Goal: Entertainment & Leisure: Consume media (video, audio)

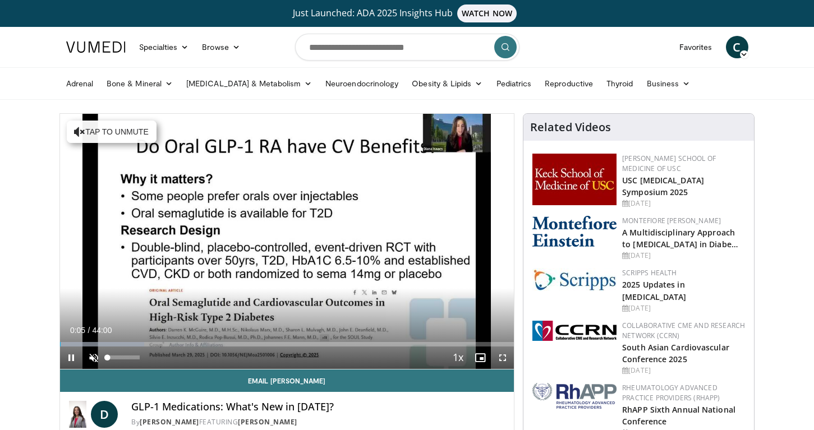
click at [94, 357] on span "Video Player" at bounding box center [93, 358] width 22 height 22
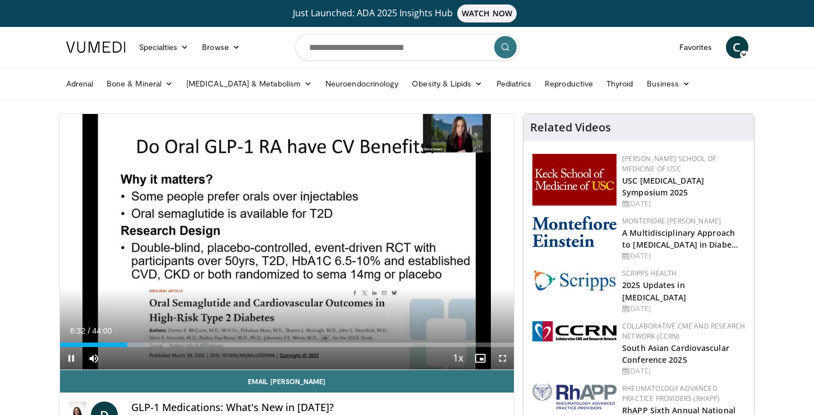
click at [502, 360] on span "Video Player" at bounding box center [503, 358] width 22 height 22
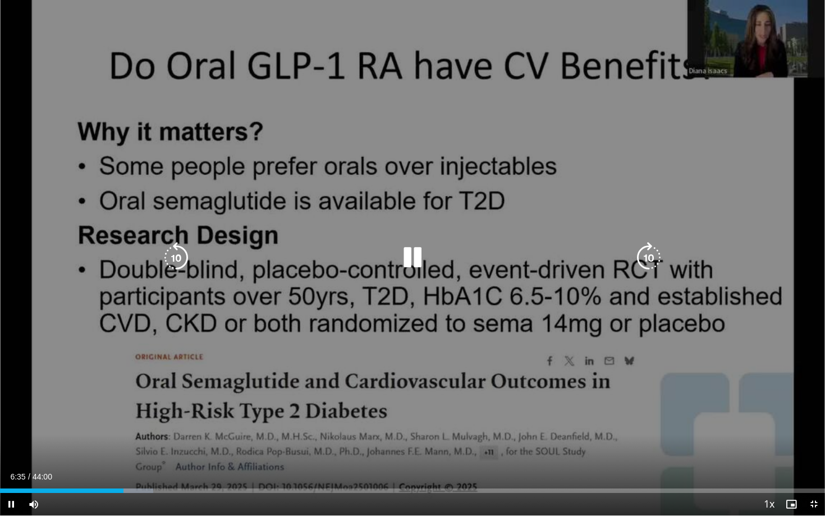
click at [181, 250] on icon "Video Player" at bounding box center [176, 257] width 31 height 31
click at [180, 250] on icon "Video Player" at bounding box center [176, 257] width 31 height 31
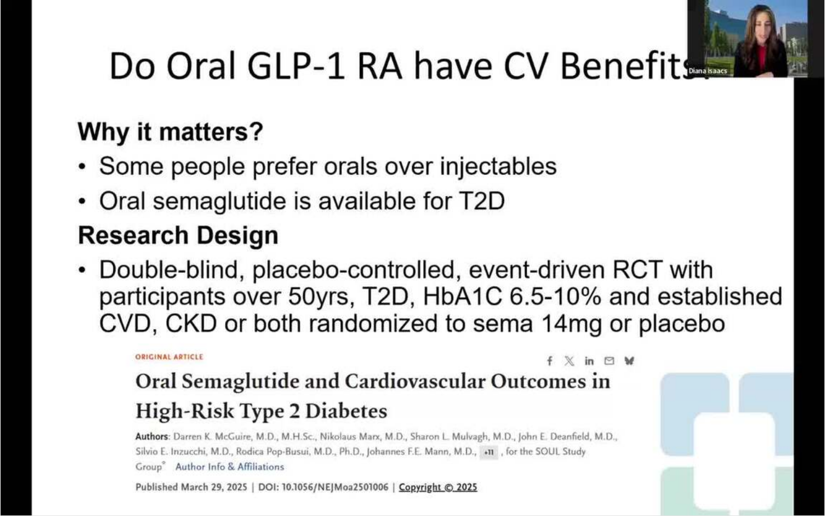
click at [180, 250] on div "40 seconds Tap to unmute" at bounding box center [412, 257] width 825 height 515
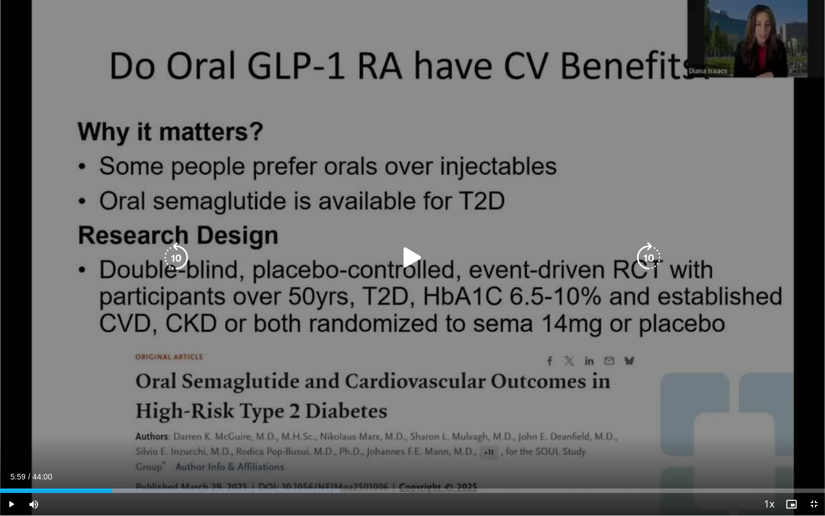
click at [180, 256] on icon "Video Player" at bounding box center [176, 257] width 31 height 31
click at [283, 265] on div "Video Player" at bounding box center [412, 257] width 495 height 22
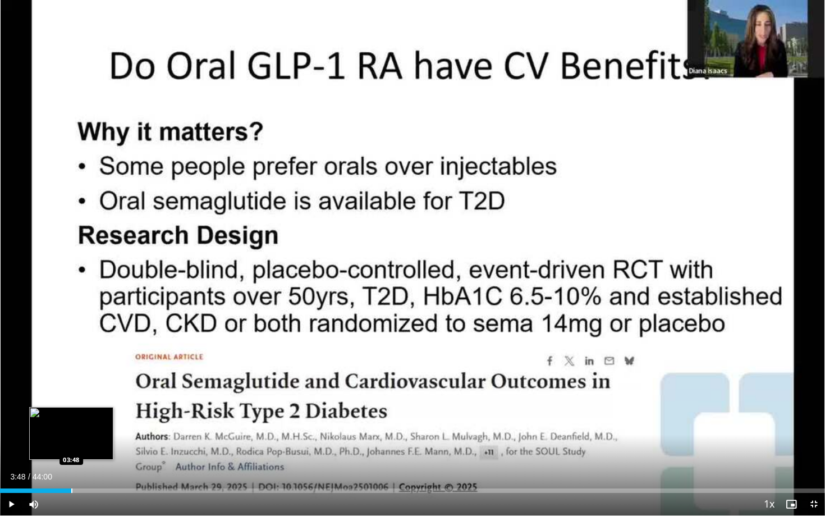
drag, startPoint x: 101, startPoint y: 490, endPoint x: 73, endPoint y: 489, distance: 28.1
click at [73, 430] on div "Loaded : 8.69% 03:48 03:48" at bounding box center [412, 490] width 825 height 4
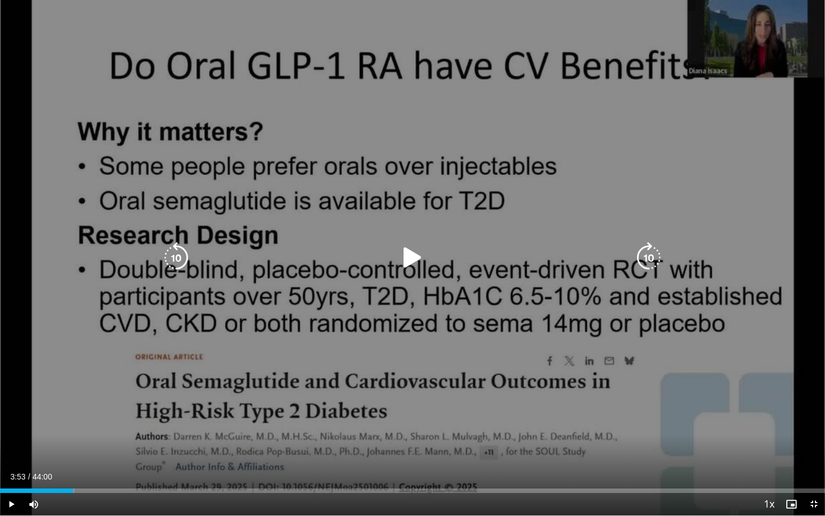
click at [414, 253] on icon "Video Player" at bounding box center [412, 257] width 31 height 31
